Goal: Task Accomplishment & Management: Use online tool/utility

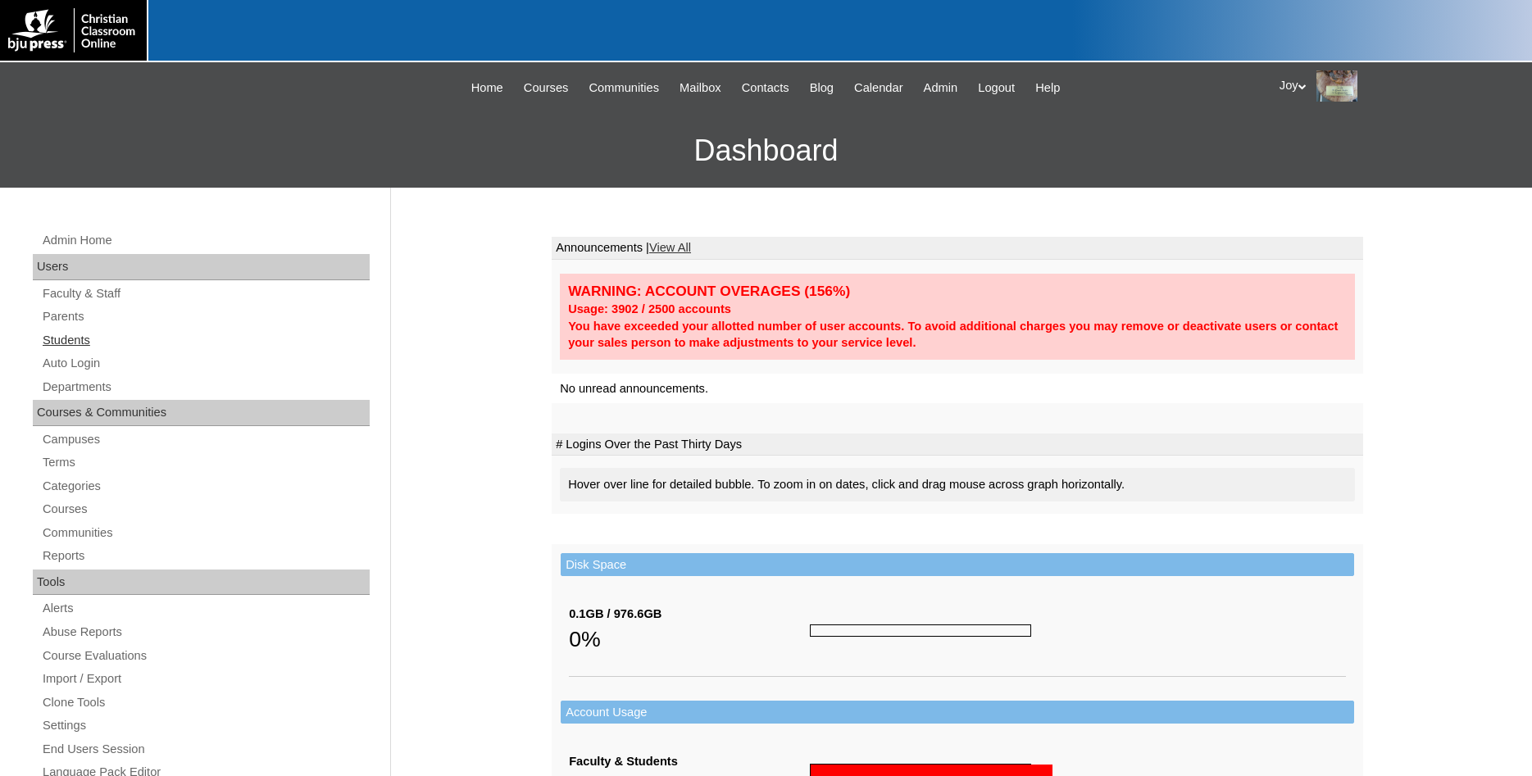
click at [51, 332] on link "Students" at bounding box center [205, 340] width 329 height 20
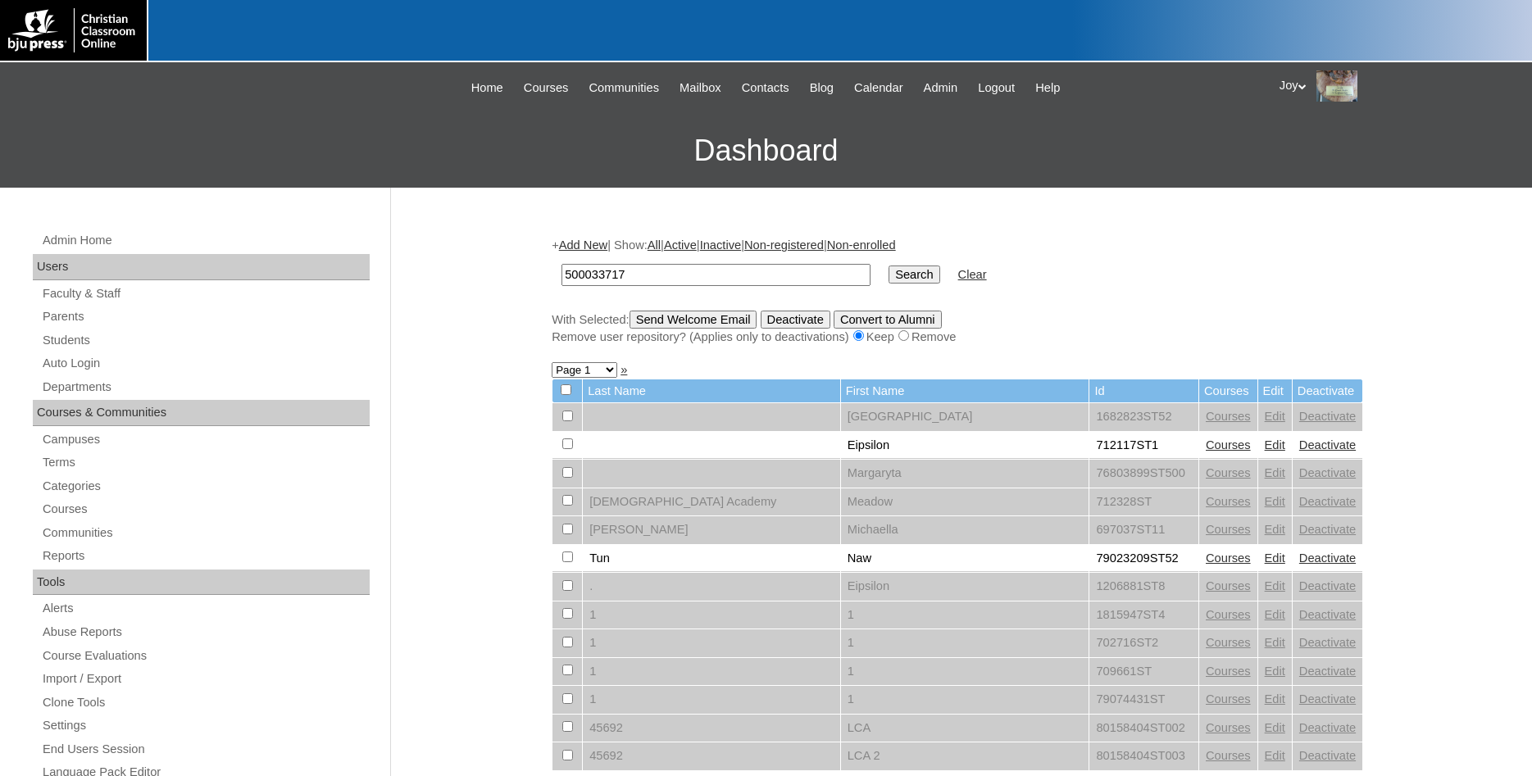
type input "500033717"
click at [896, 267] on input "Search" at bounding box center [913, 275] width 51 height 18
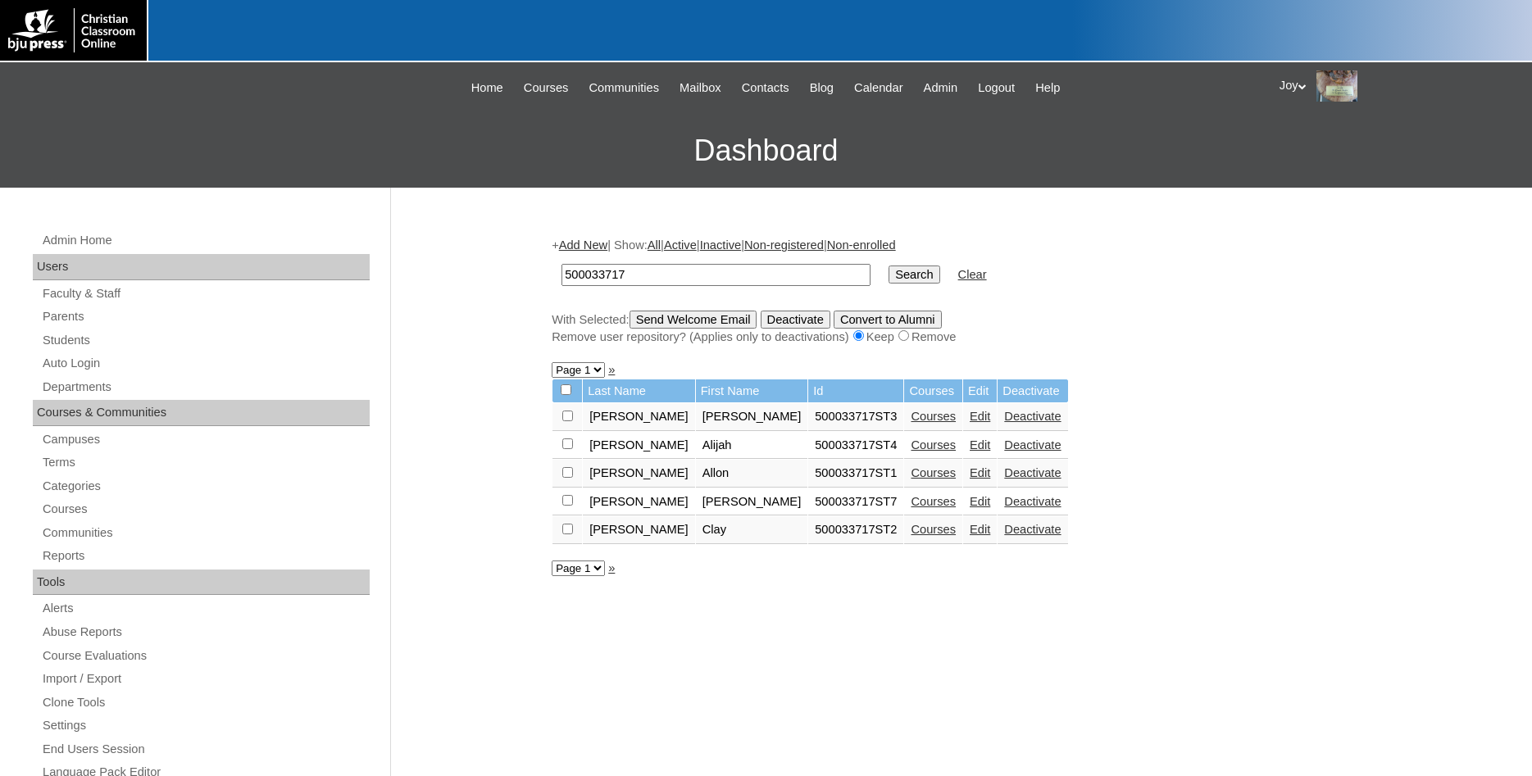
click at [562, 538] on td at bounding box center [567, 530] width 30 height 28
click at [565, 534] on input "checkbox" at bounding box center [567, 529] width 11 height 11
checkbox input "true"
click at [564, 418] on input "checkbox" at bounding box center [567, 416] width 11 height 11
checkbox input "true"
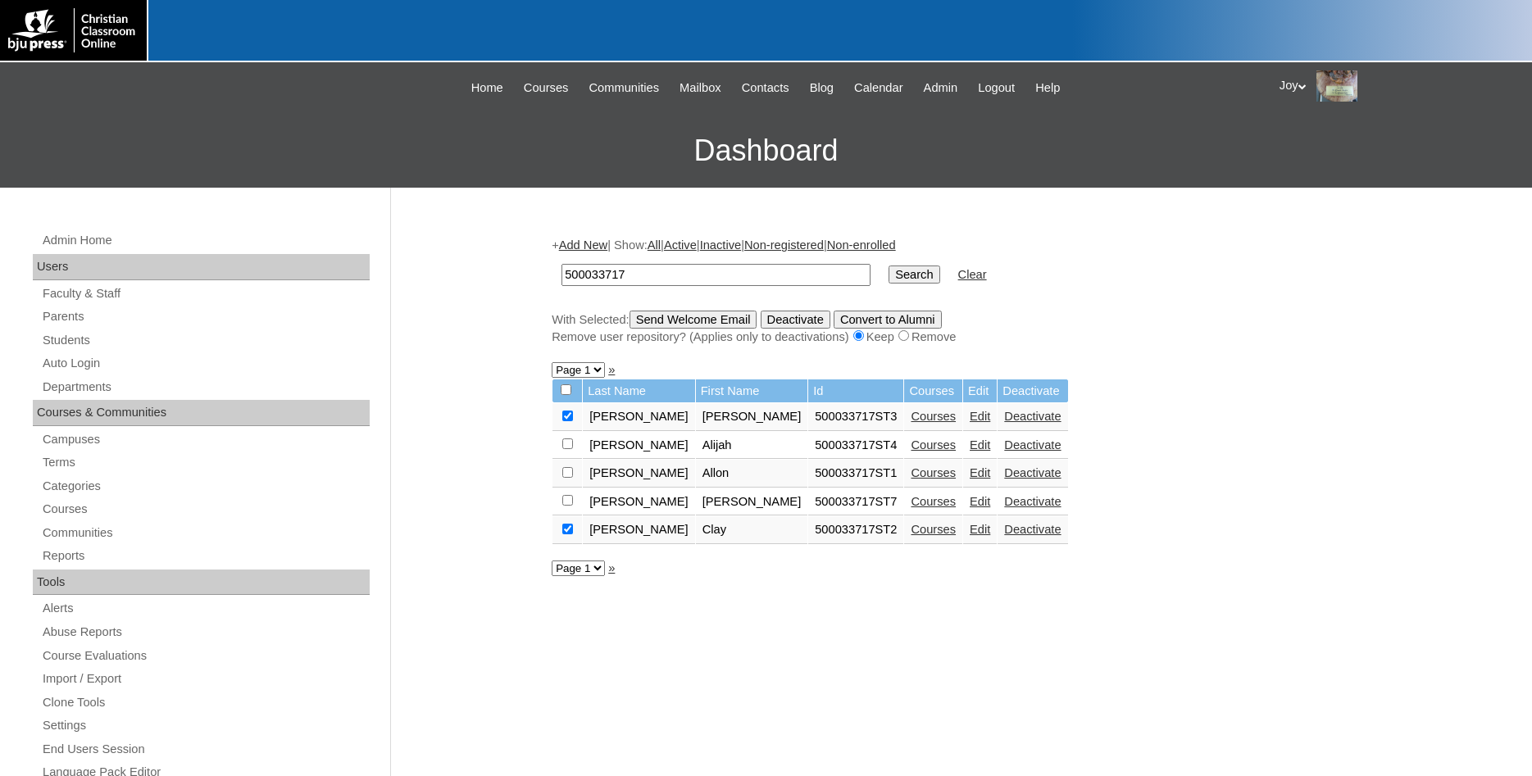
click at [566, 478] on input "checkbox" at bounding box center [567, 472] width 11 height 11
checkbox input "true"
click at [719, 325] on input "Send Welcome Email" at bounding box center [693, 320] width 128 height 18
